Goal: Task Accomplishment & Management: Use online tool/utility

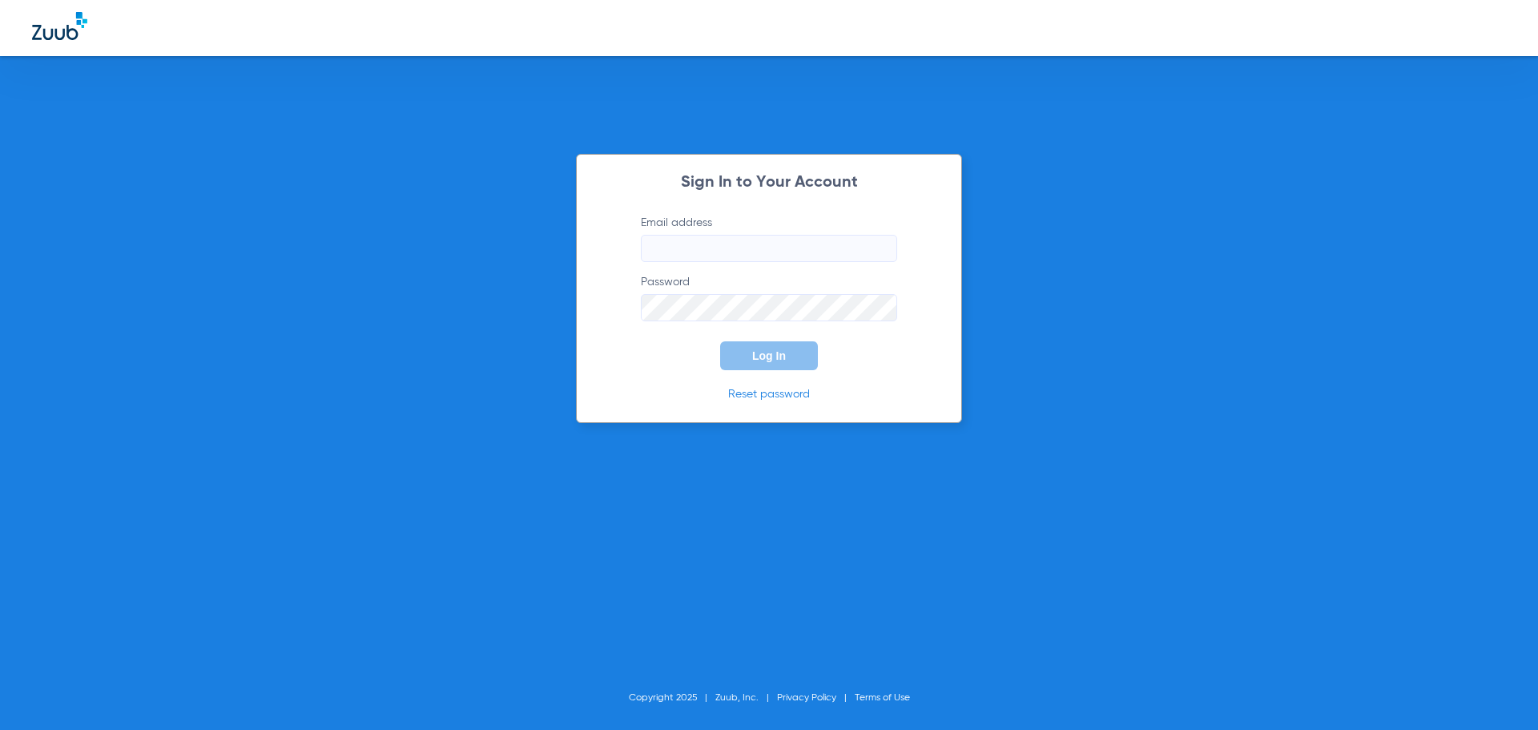
click at [774, 248] on input "Email address" at bounding box center [769, 248] width 256 height 27
click at [778, 249] on input "Email address Required" at bounding box center [769, 248] width 256 height 27
type input "[EMAIL_ADDRESS][DOMAIN_NAME]"
click at [720, 341] on button "Log In" at bounding box center [769, 355] width 98 height 29
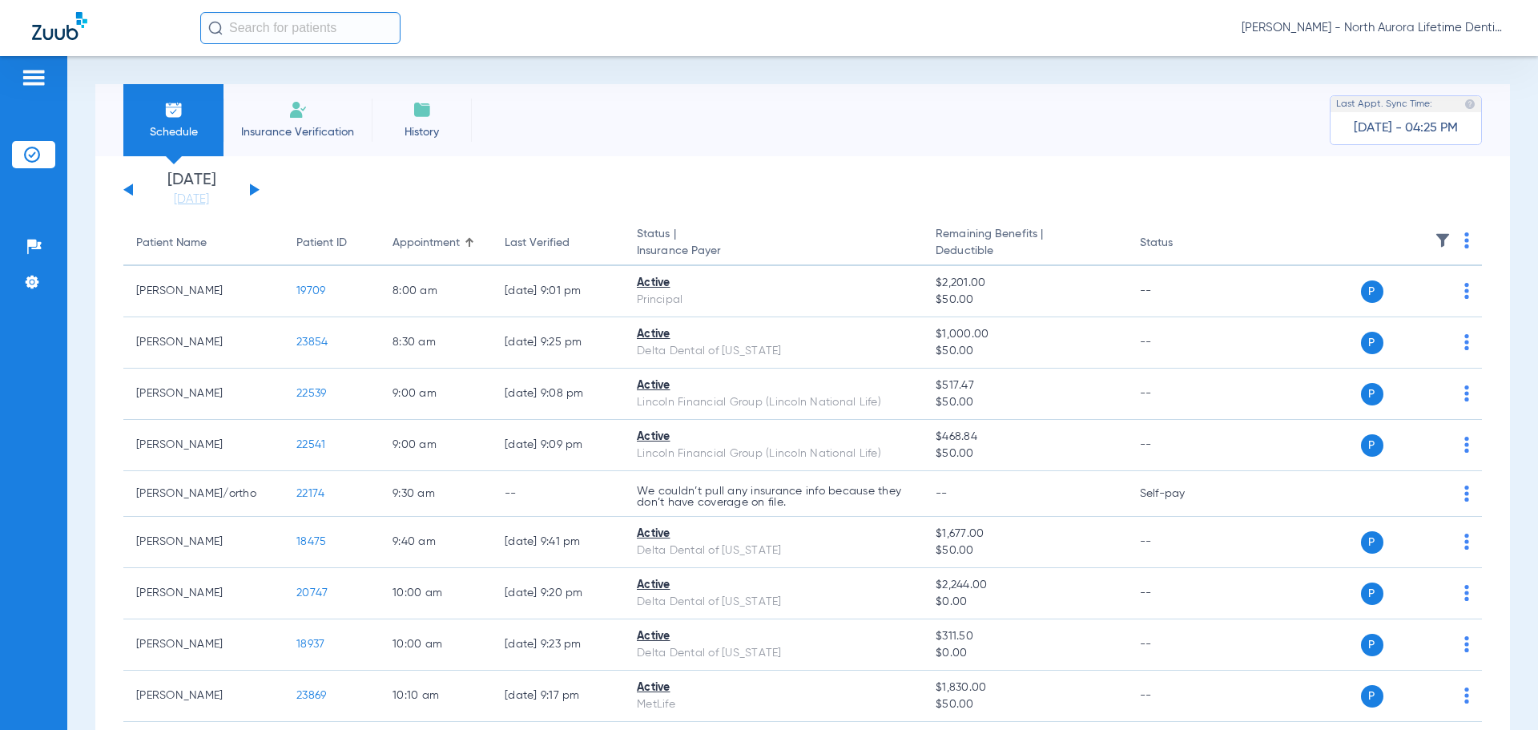
click at [247, 189] on div "[DATE] [DATE] [DATE] [DATE] [DATE] [DATE] [DATE] [DATE] [DATE] [DATE] [DATE] [D…" at bounding box center [191, 189] width 136 height 35
click at [252, 192] on button at bounding box center [255, 189] width 10 height 12
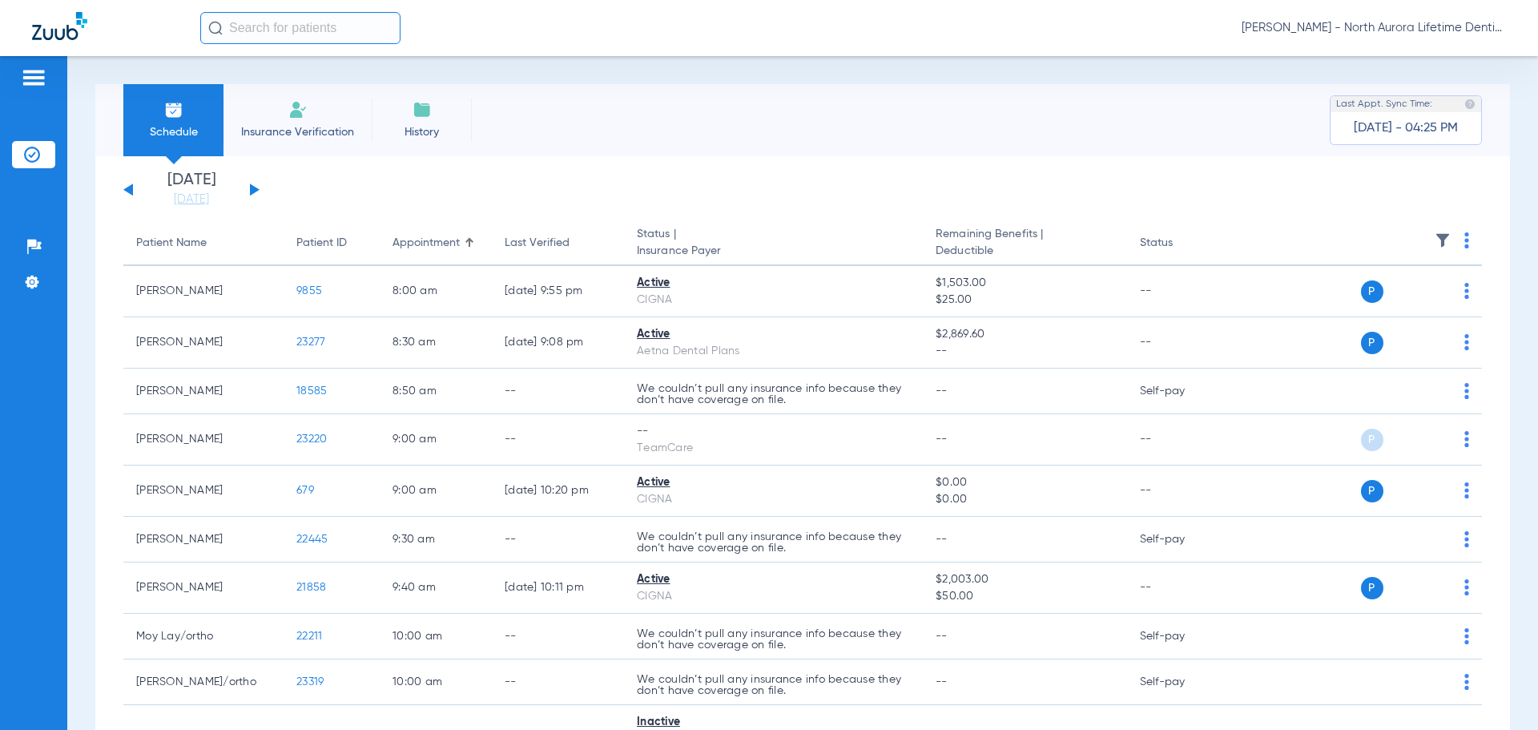
click at [256, 191] on button at bounding box center [255, 189] width 10 height 12
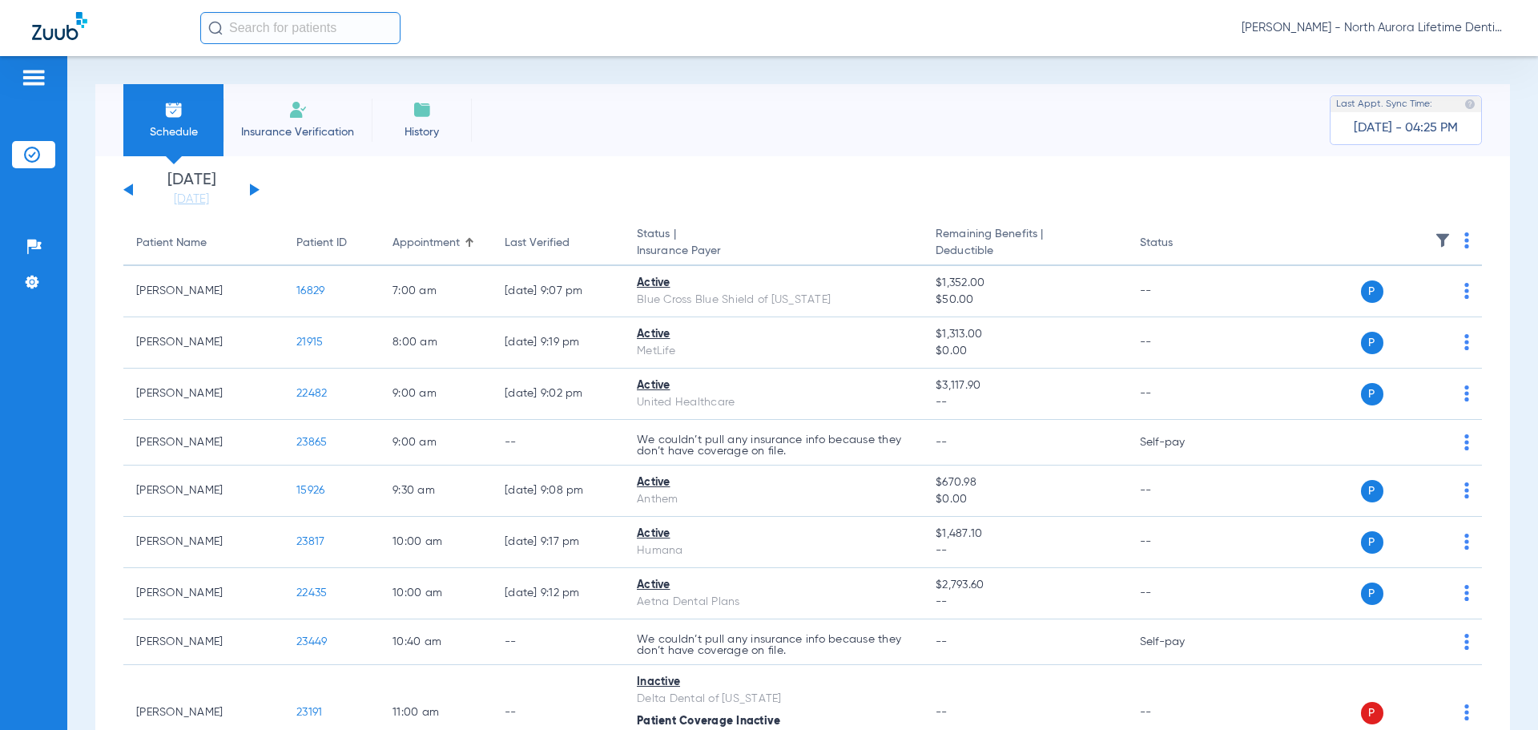
click at [256, 191] on button at bounding box center [255, 189] width 10 height 12
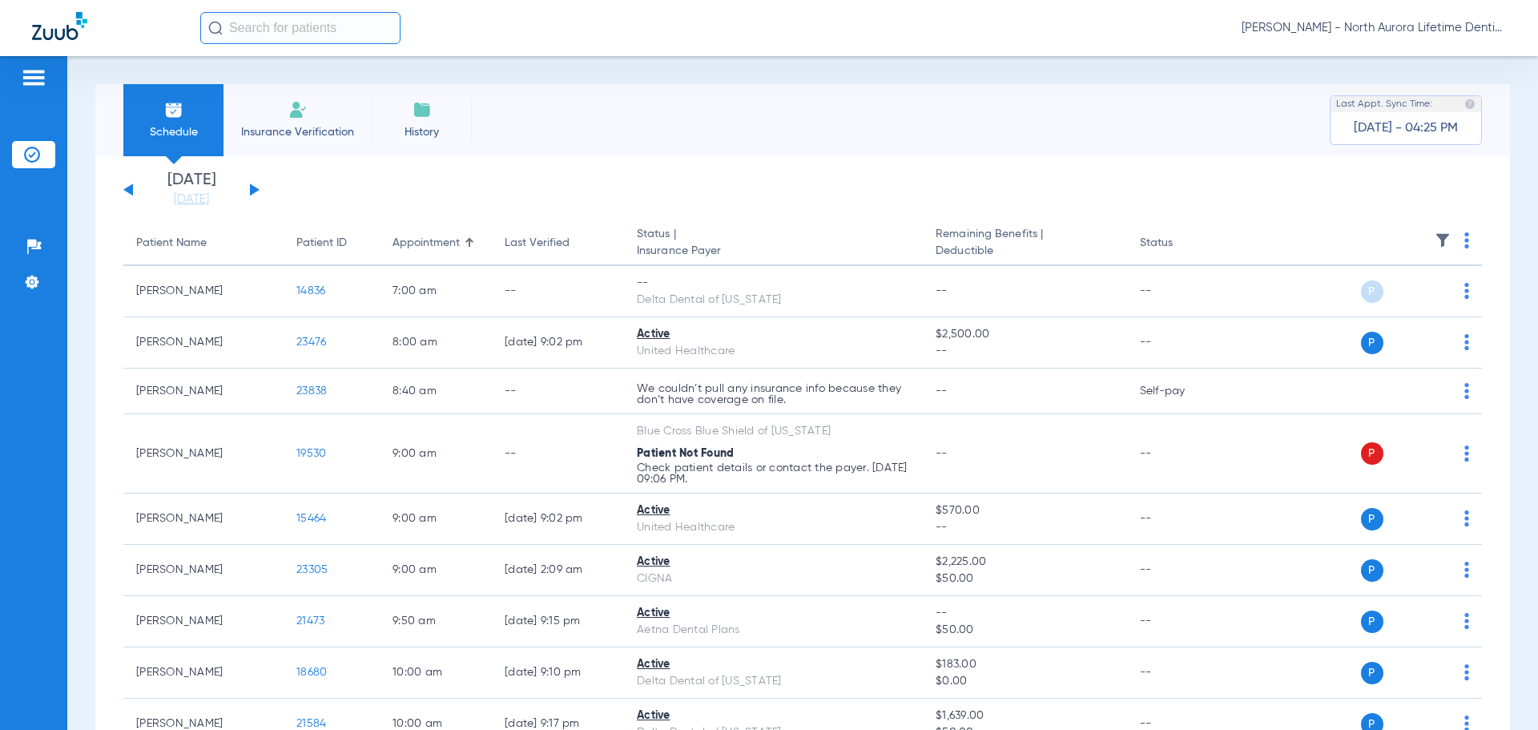
click at [252, 190] on button at bounding box center [255, 189] width 10 height 12
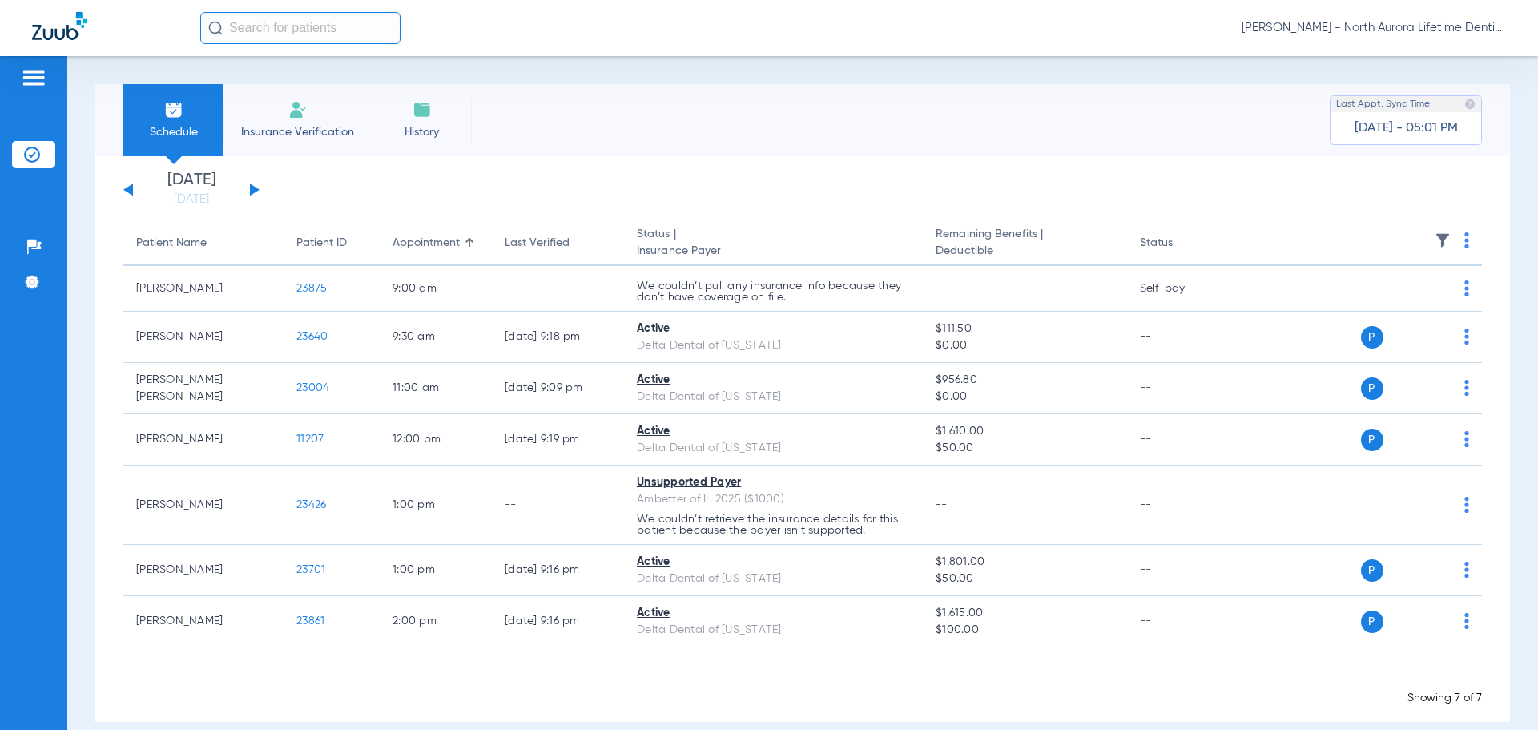
click at [252, 193] on button at bounding box center [255, 189] width 10 height 12
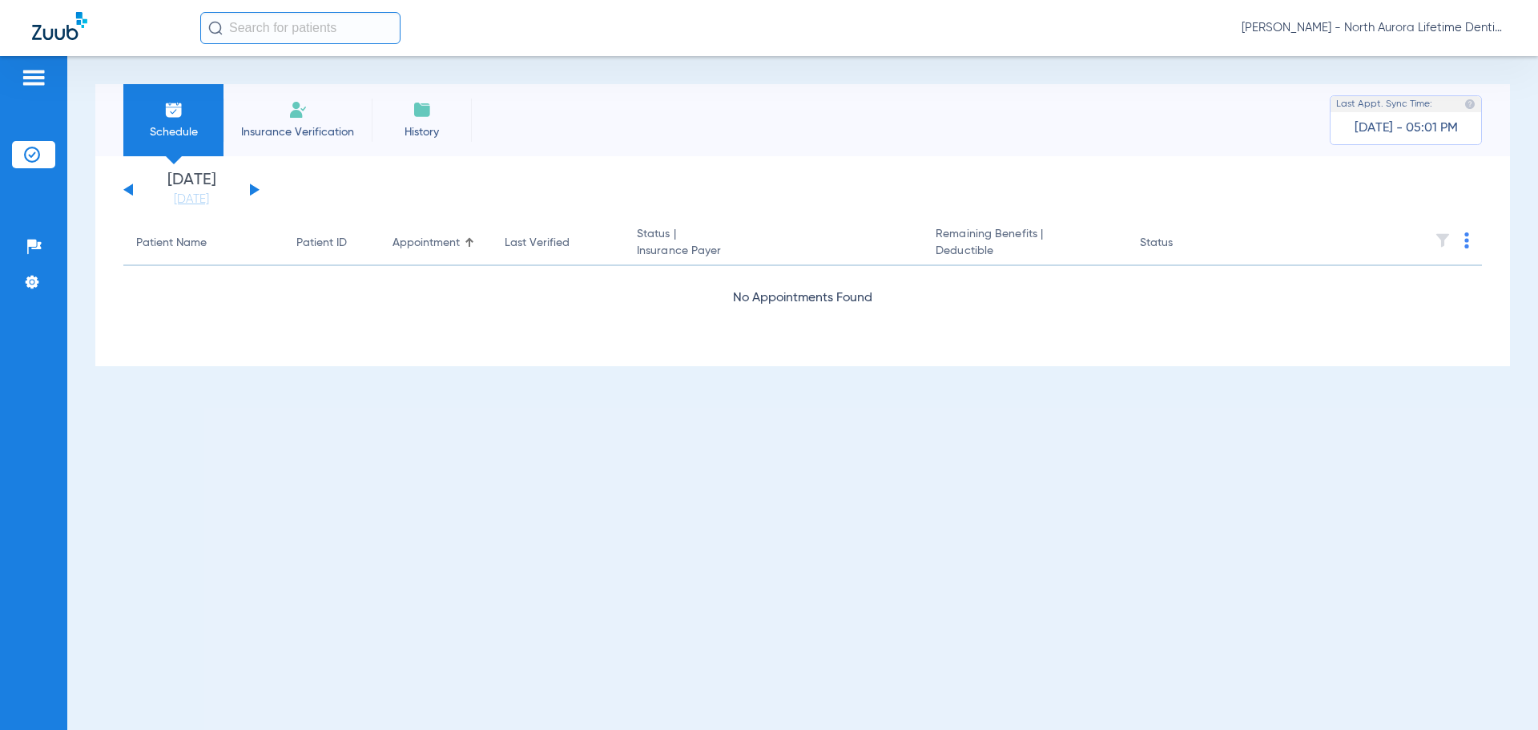
click at [252, 193] on button at bounding box center [255, 189] width 10 height 12
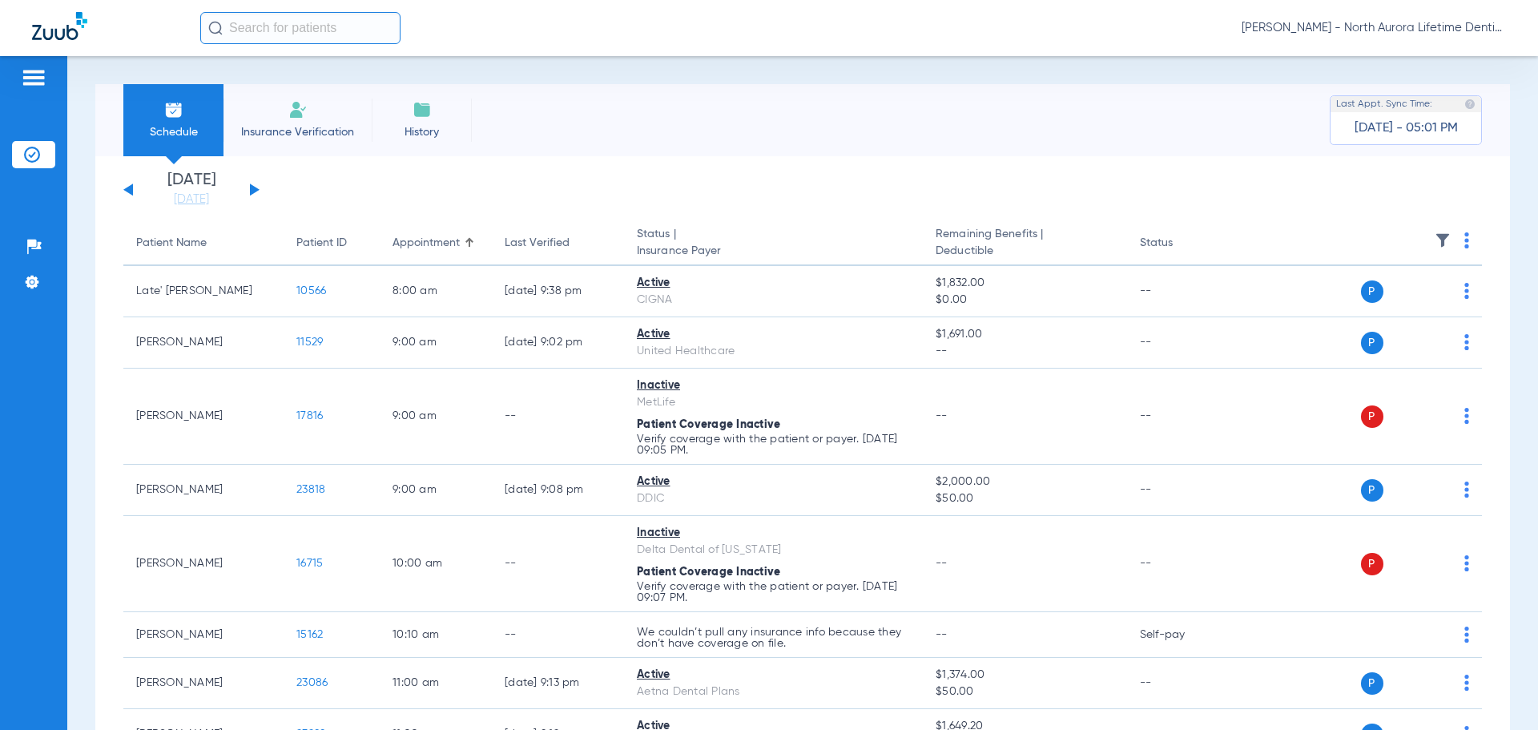
click at [251, 188] on button at bounding box center [255, 189] width 10 height 12
